Goal: Complete application form

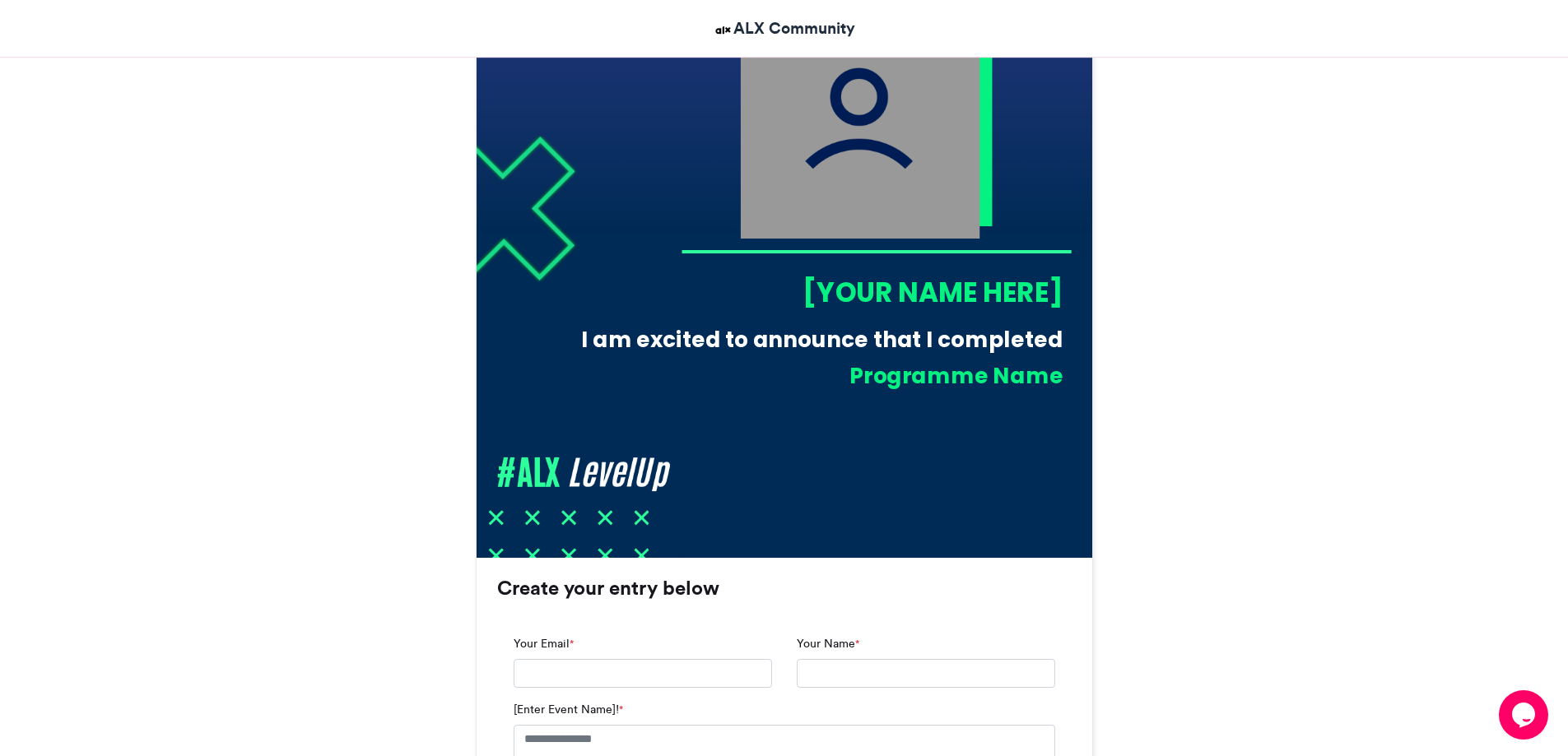
click at [827, 288] on div "[YOUR NAME HERE]" at bounding box center [871, 292] width 382 height 38
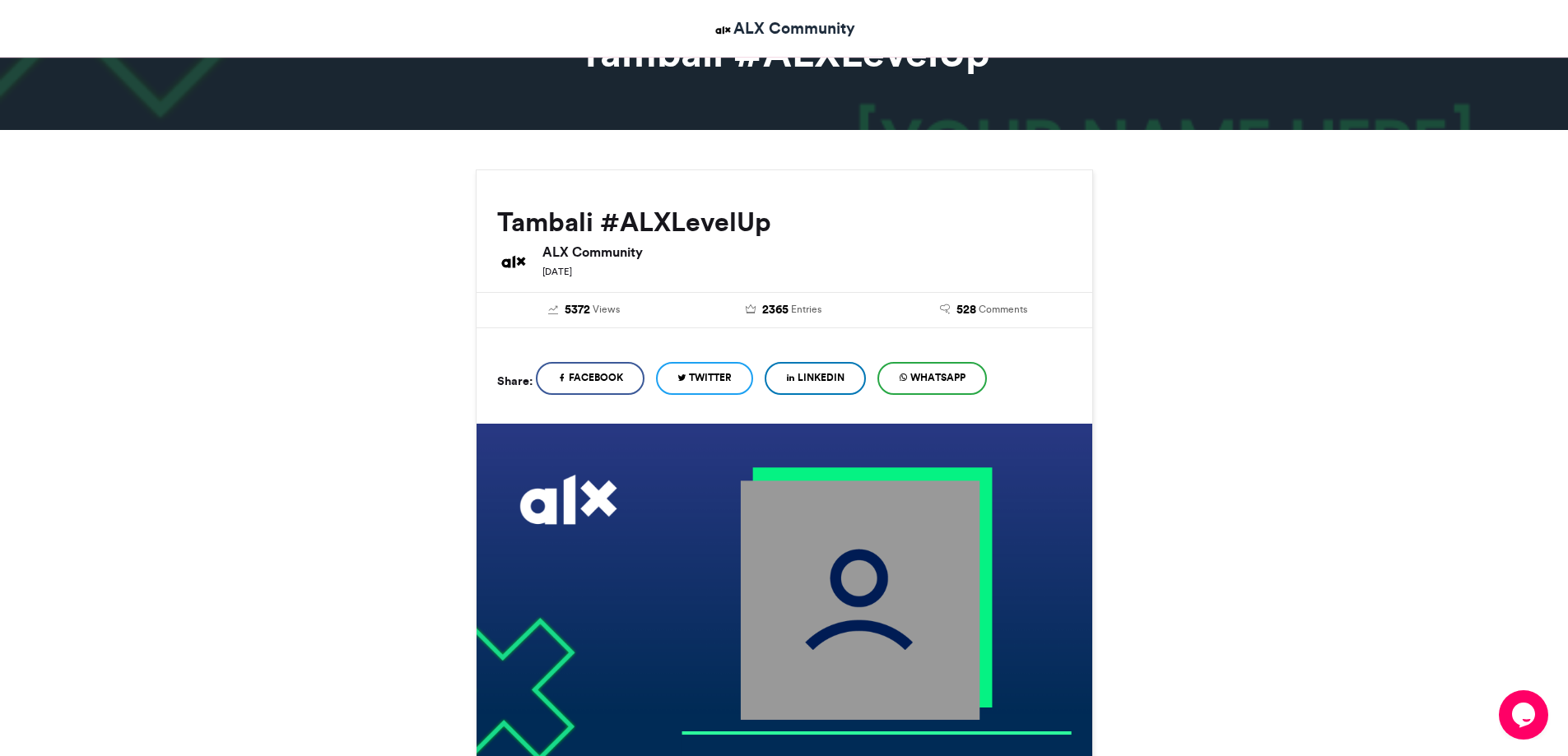
scroll to position [82, 0]
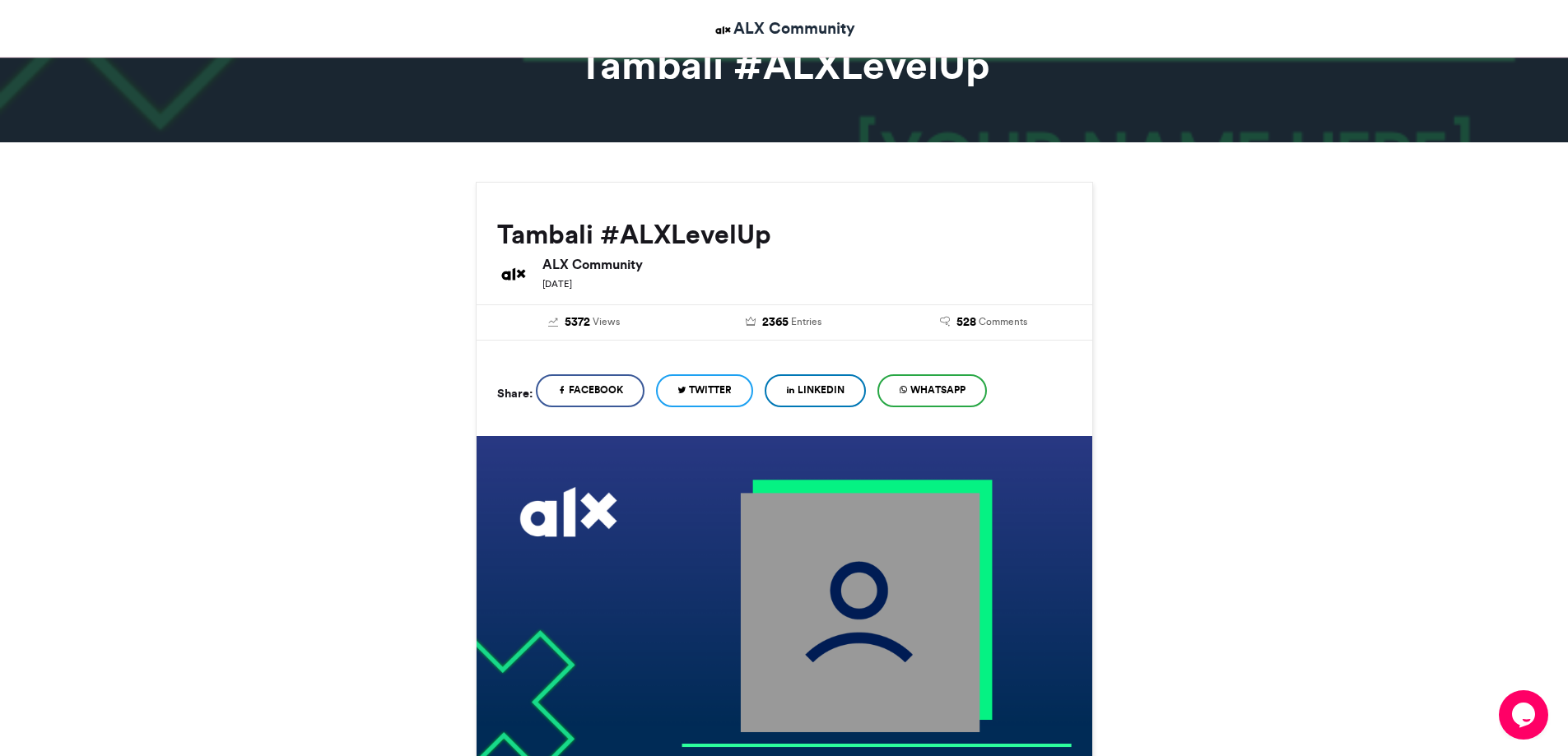
click at [827, 394] on span "LinkedIn" at bounding box center [821, 390] width 47 height 15
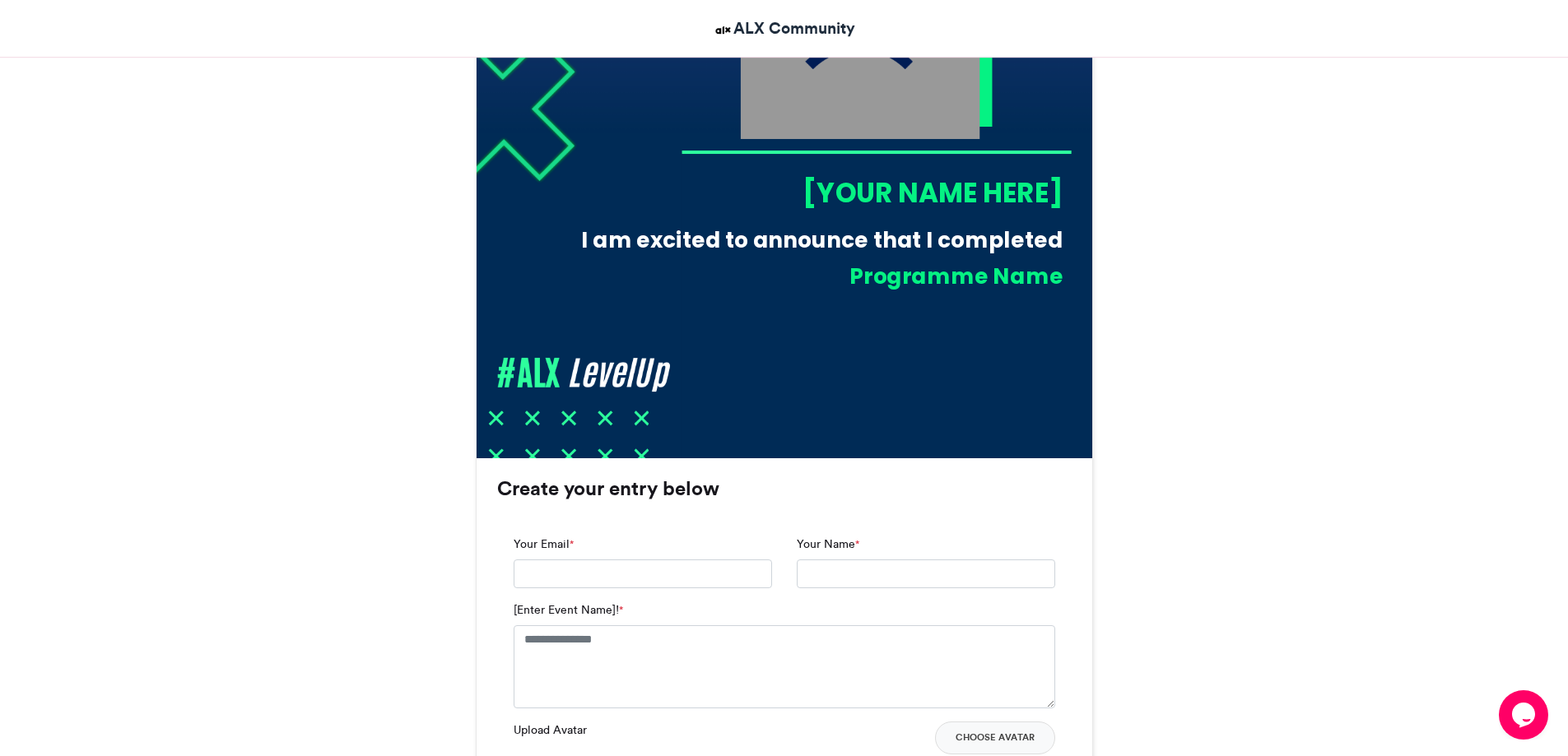
scroll to position [823, 0]
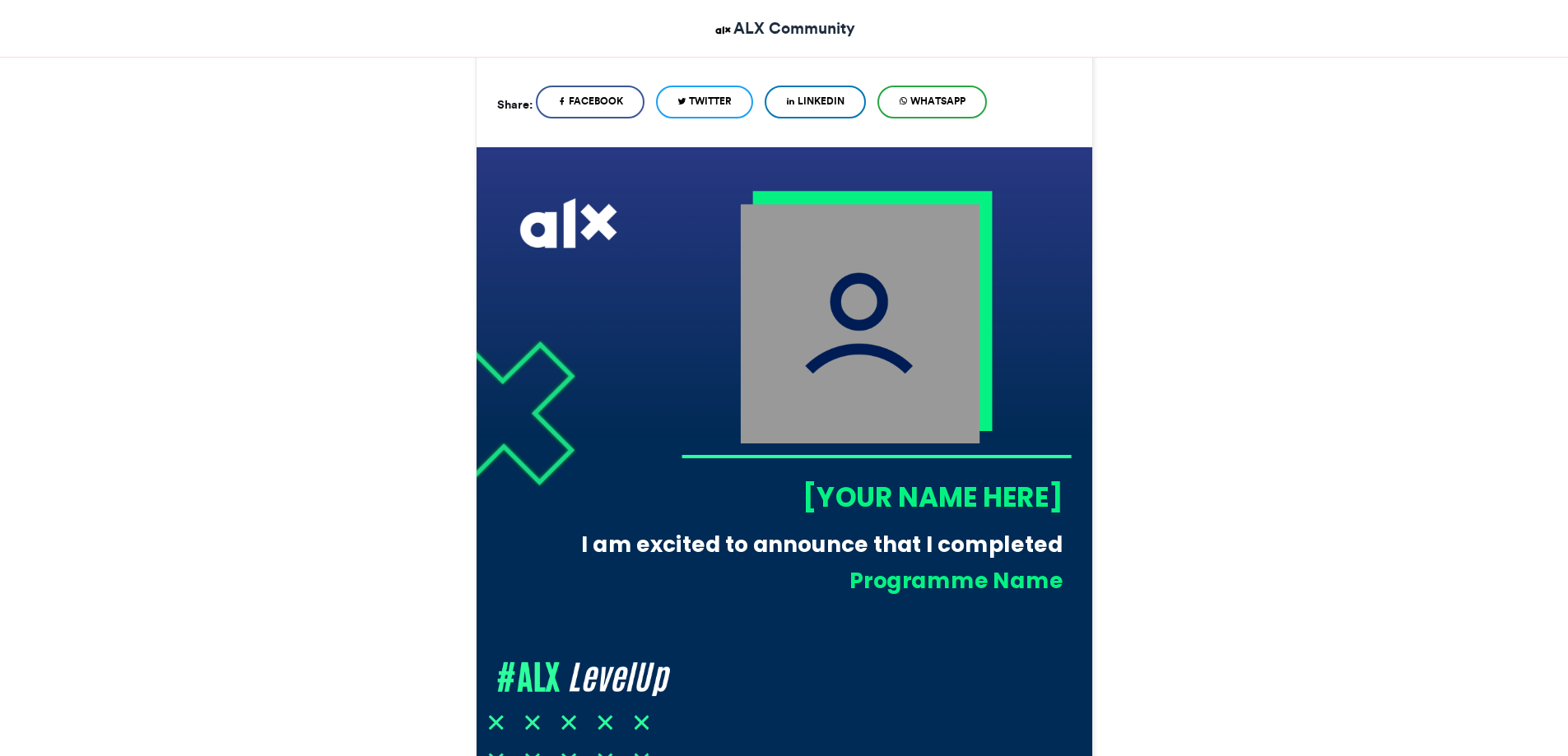
scroll to position [411, 0]
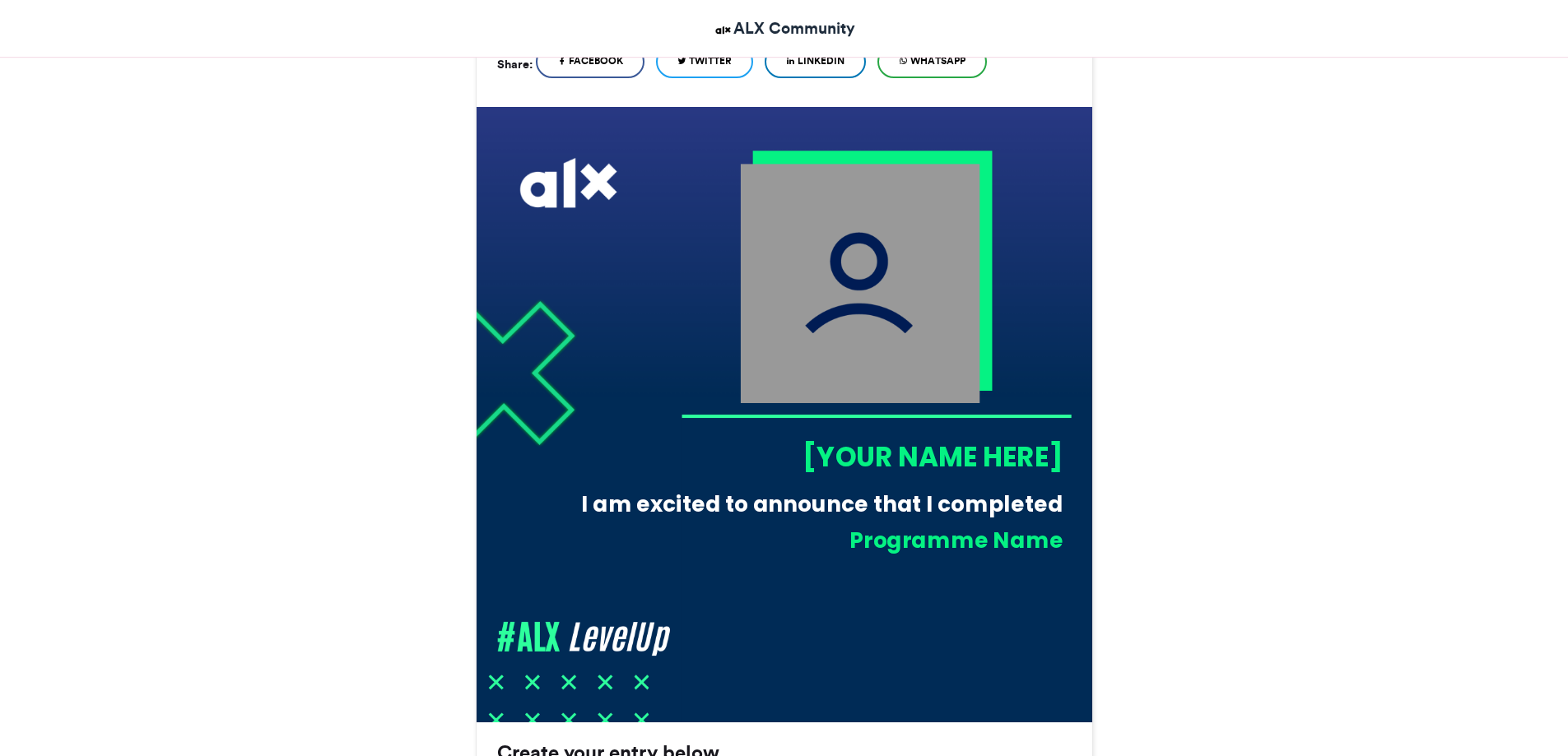
click at [865, 451] on div "[YOUR NAME HERE]" at bounding box center [871, 456] width 382 height 38
click at [858, 454] on div "[YOUR NAME HERE]" at bounding box center [871, 456] width 382 height 38
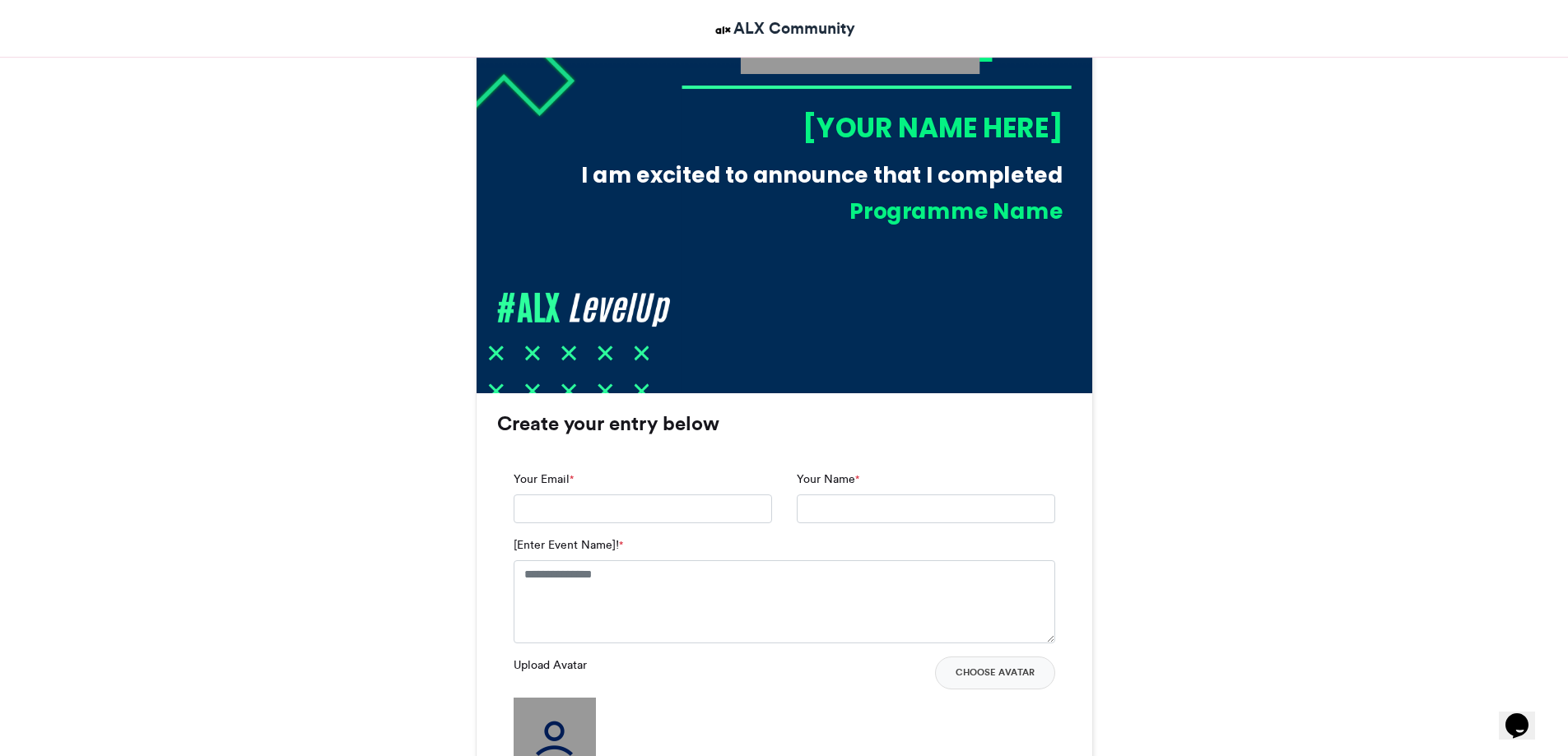
scroll to position [0, 0]
click at [621, 517] on input "Your Email *" at bounding box center [643, 508] width 259 height 29
click at [816, 517] on input "Your Name *" at bounding box center [926, 508] width 259 height 29
type input "**********"
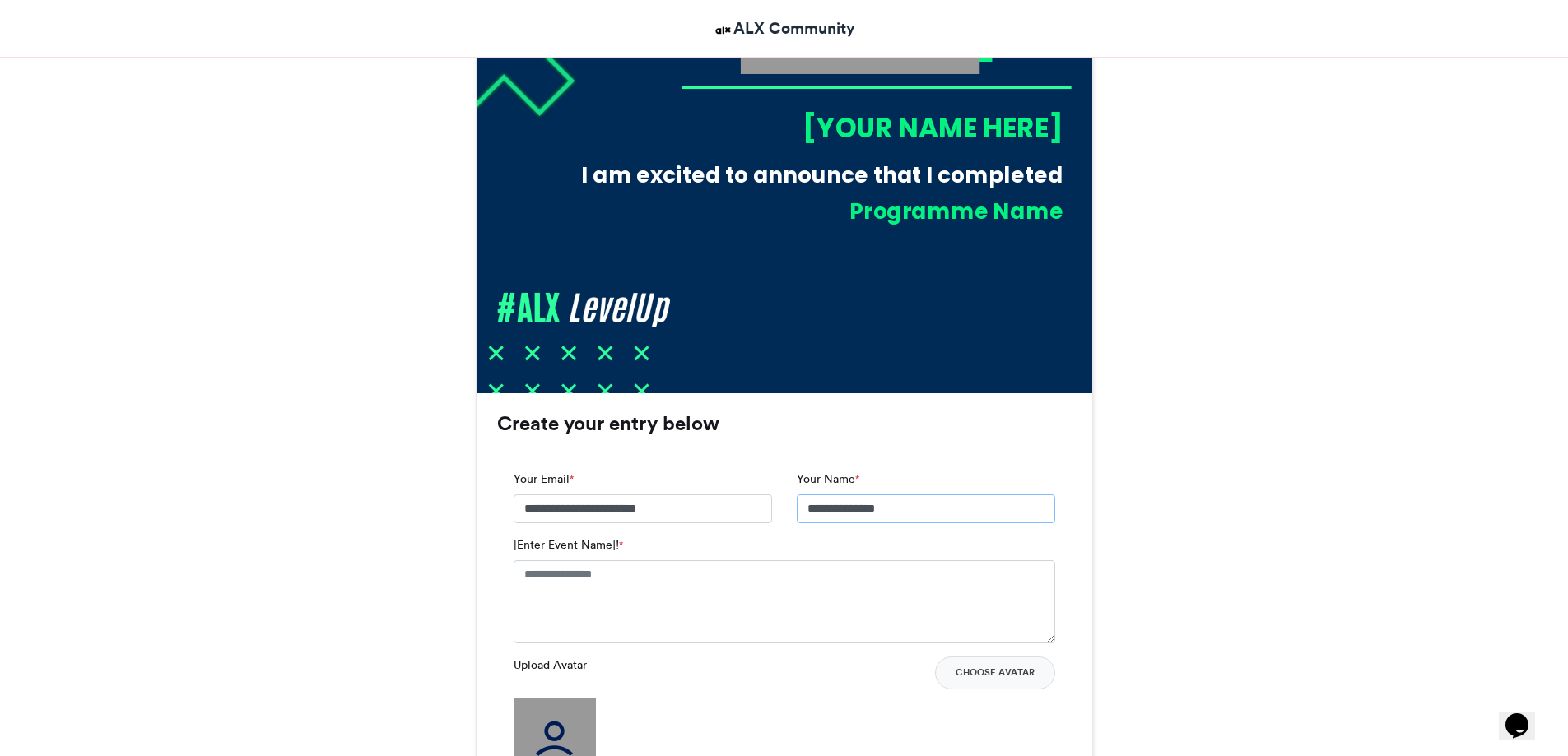
scroll to position [988, 0]
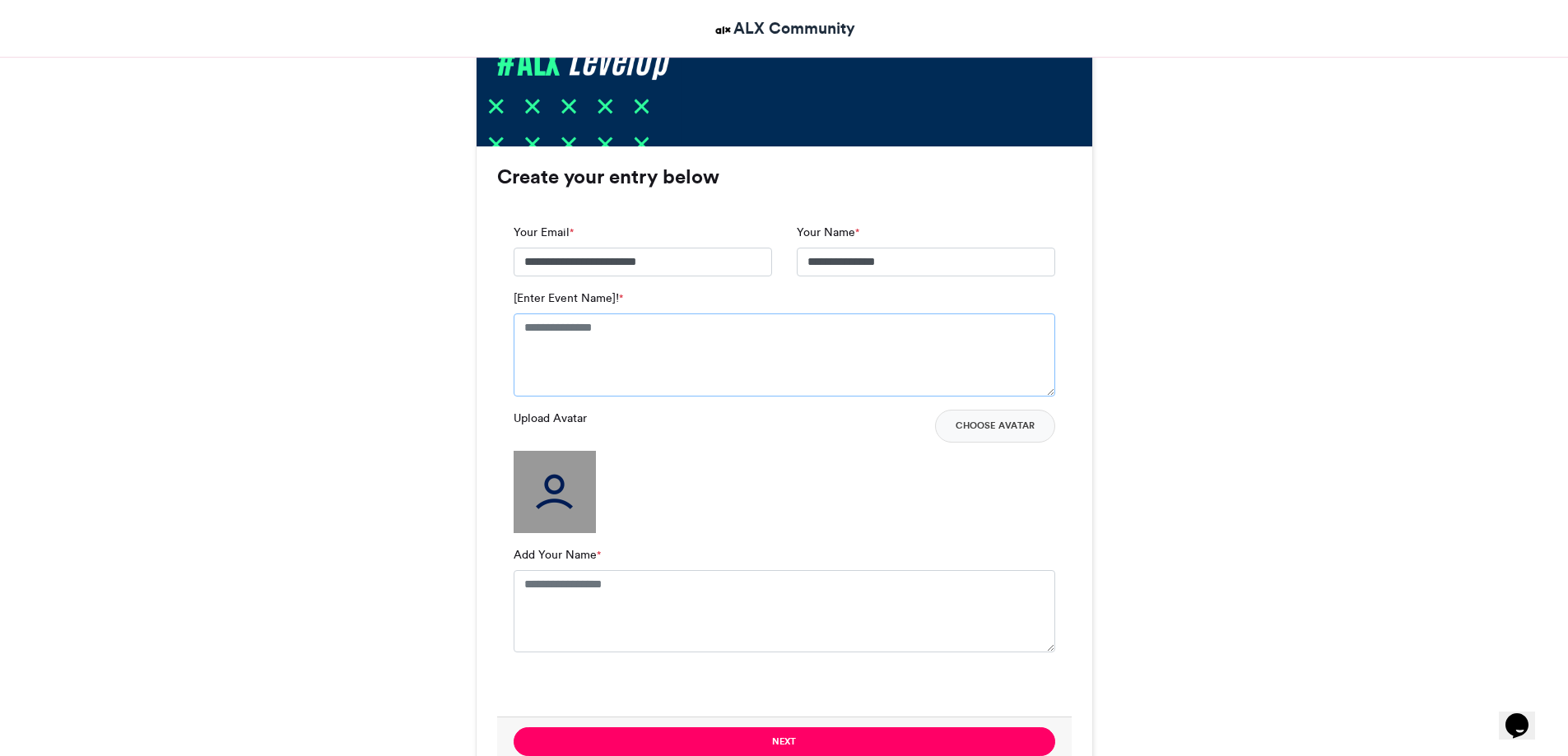
click at [544, 331] on textarea "[Enter Event Name]! *" at bounding box center [784, 355] width 541 height 82
paste textarea "**********"
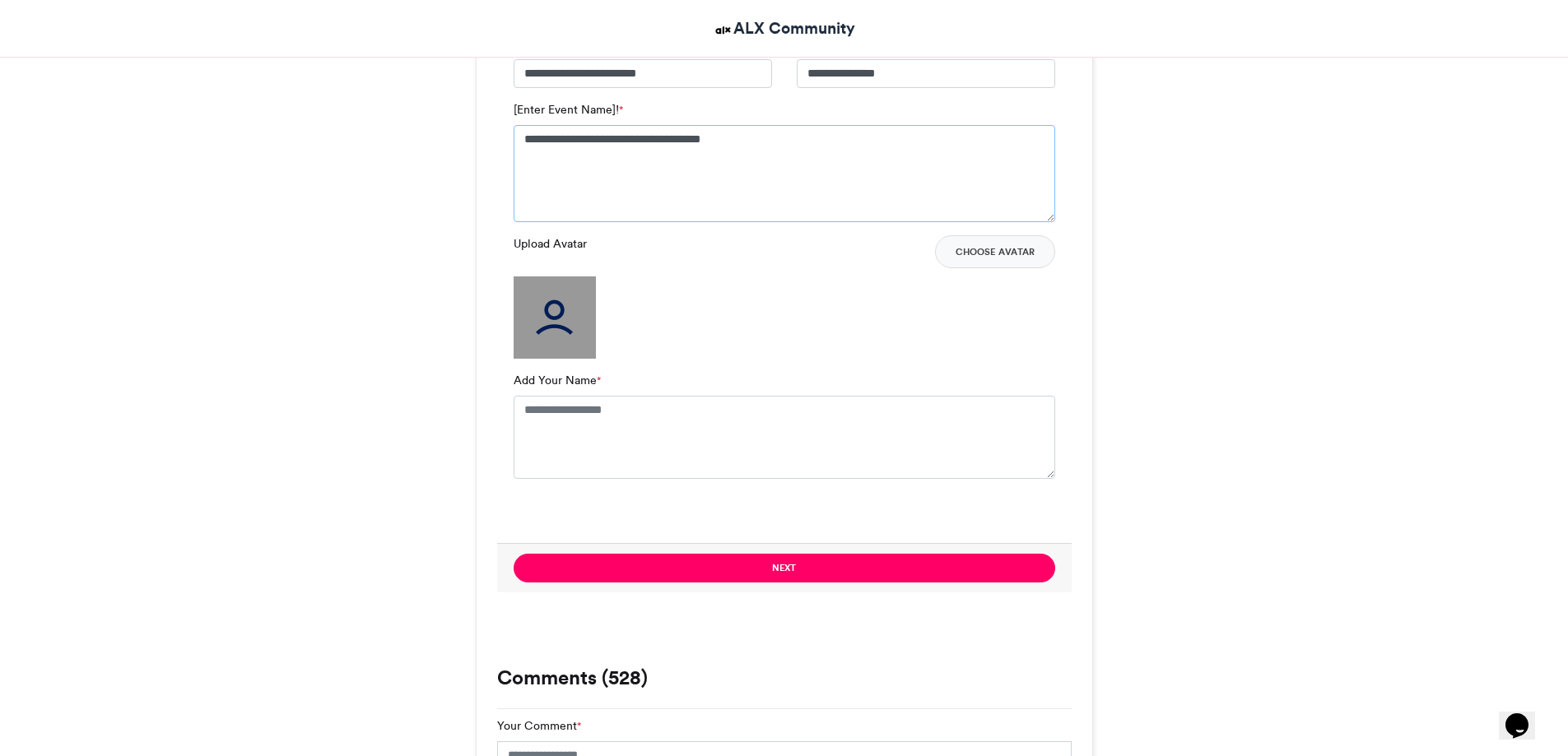
scroll to position [1399, 0]
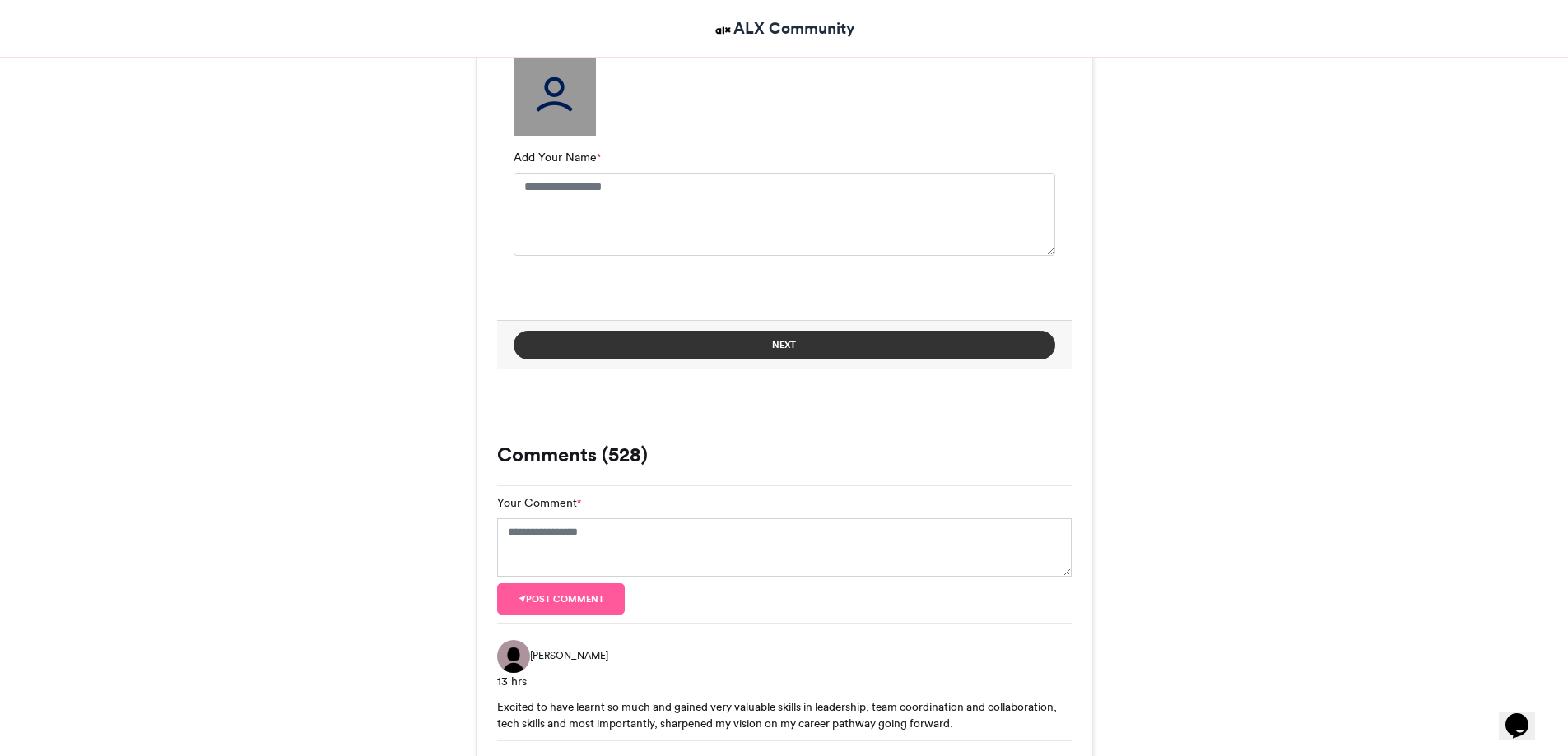
type textarea "**********"
click at [847, 347] on button "Next" at bounding box center [784, 345] width 541 height 29
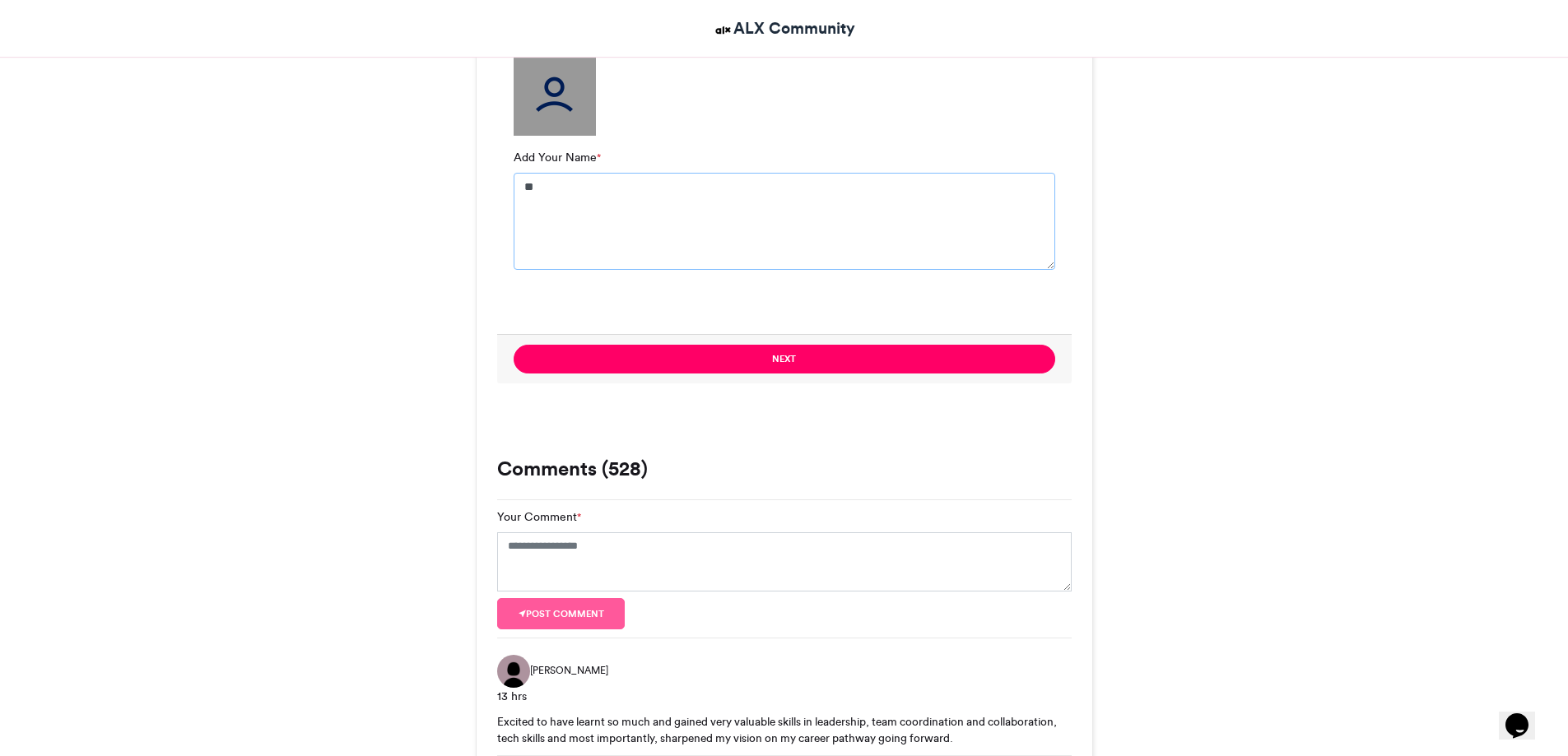
type textarea "*"
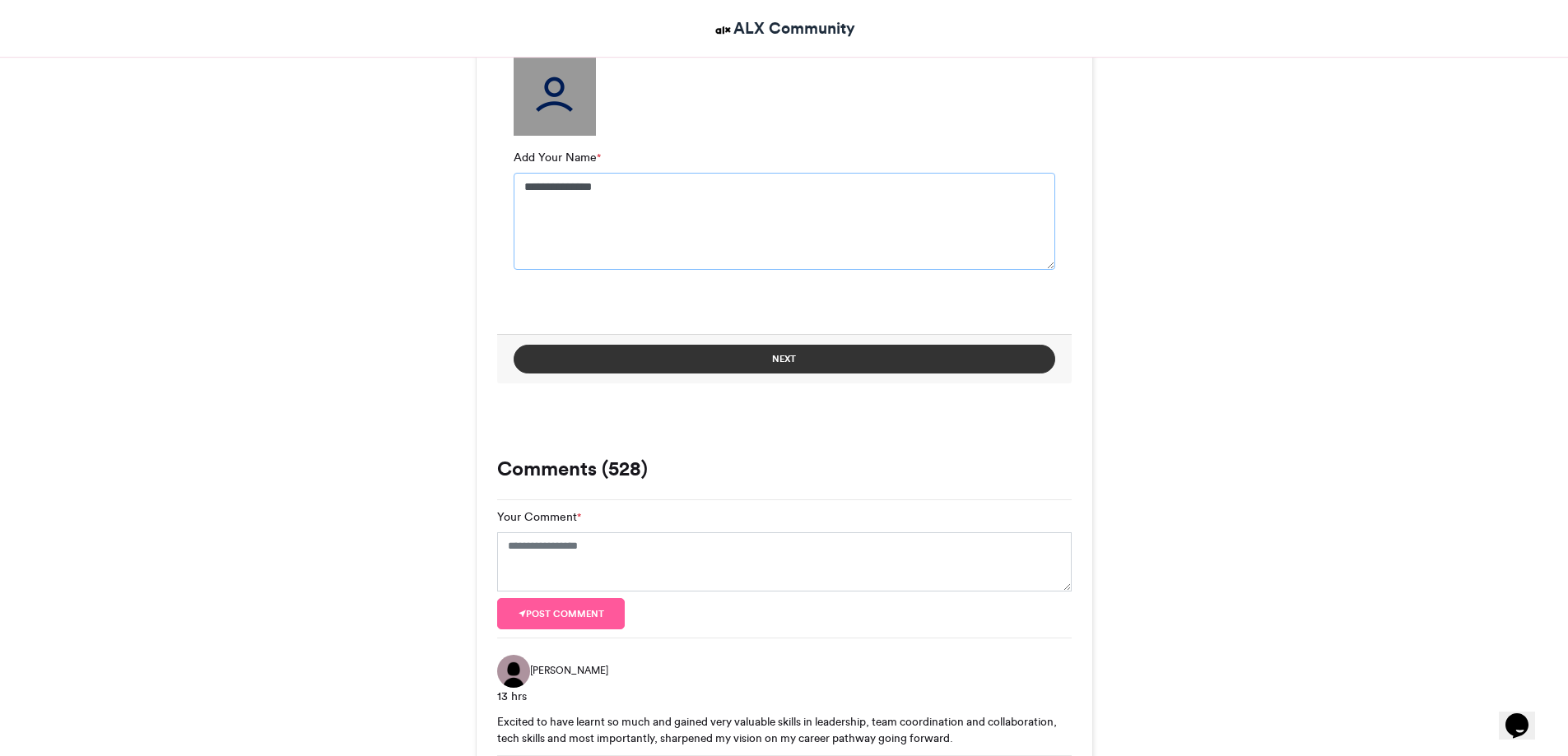
type textarea "**********"
click at [768, 352] on button "Next" at bounding box center [784, 359] width 541 height 29
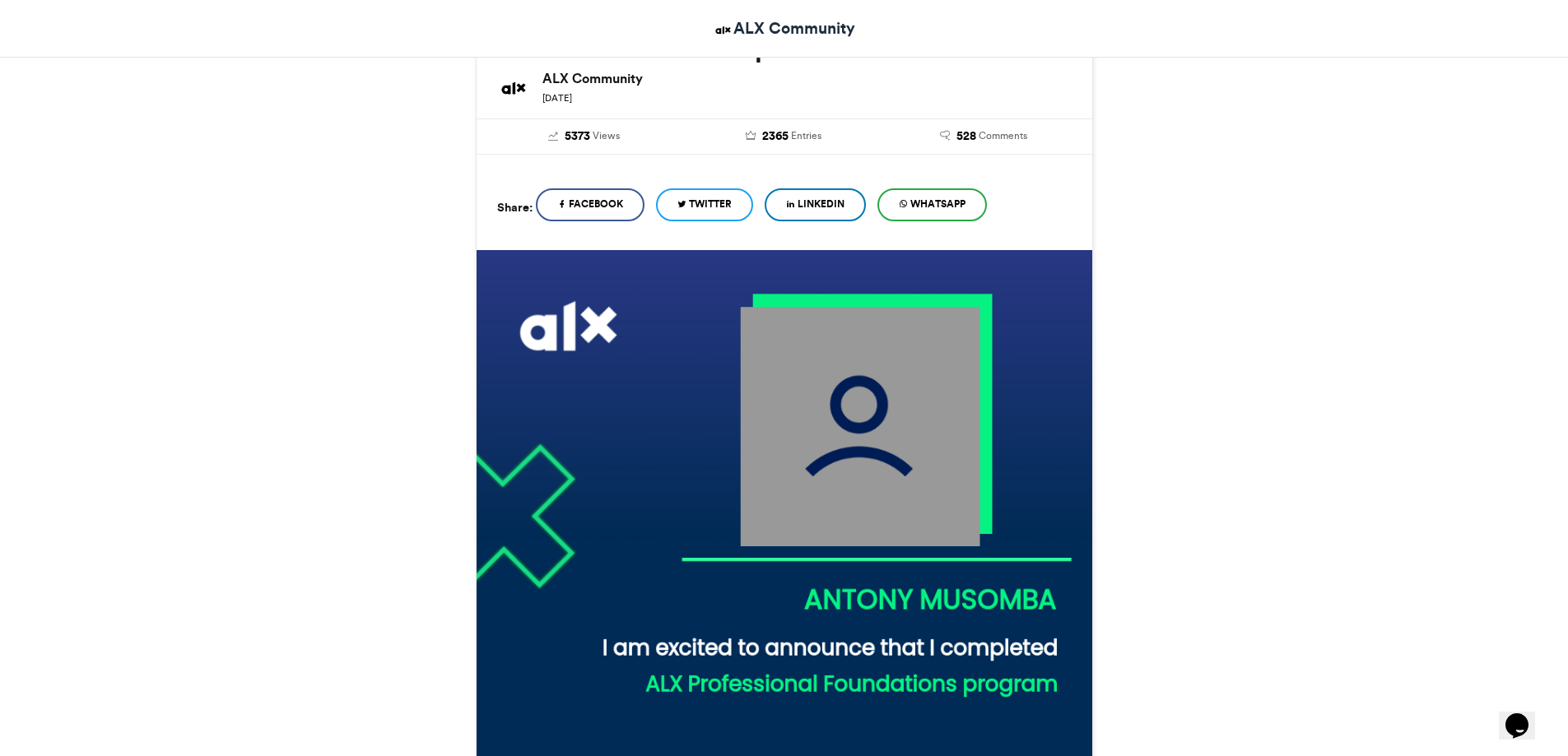
scroll to position [258, 0]
